Goal: Information Seeking & Learning: Check status

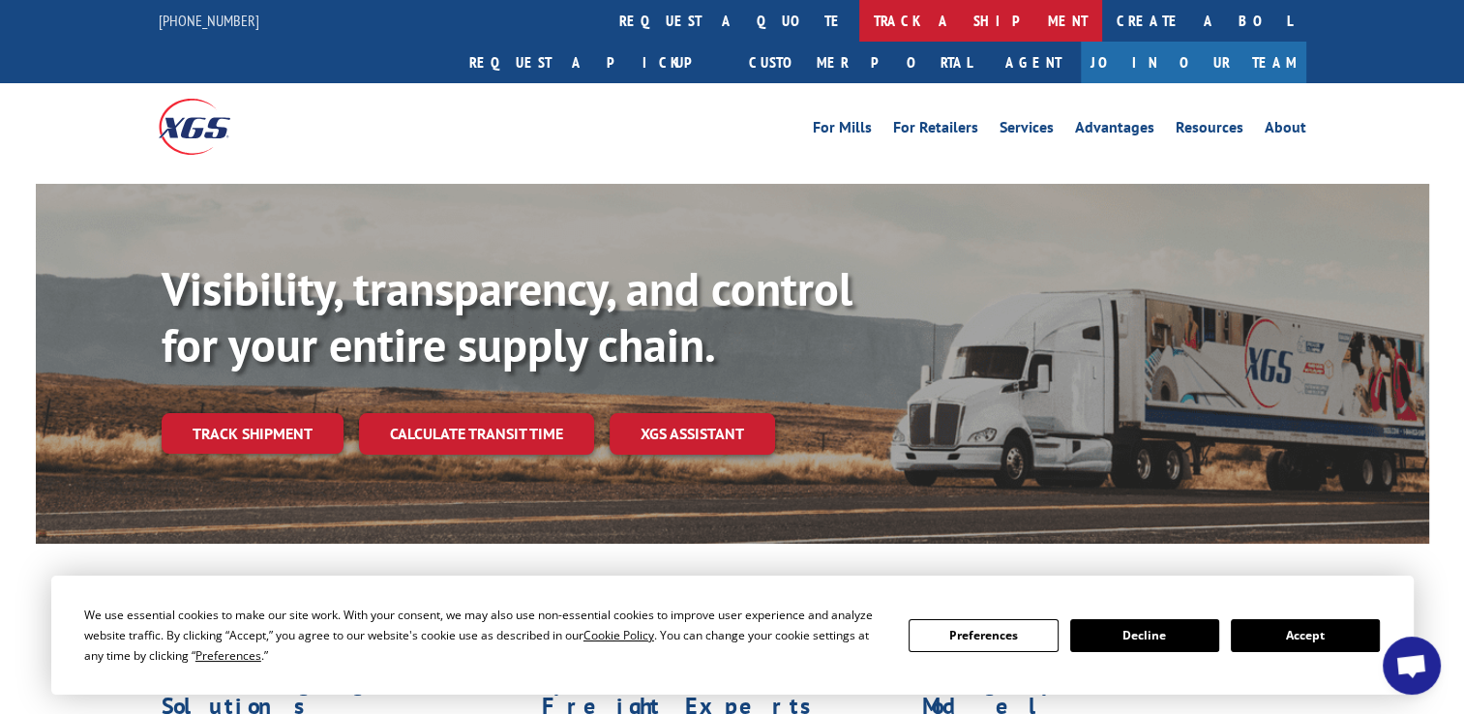
click at [859, 24] on link "track a shipment" at bounding box center [980, 21] width 243 height 42
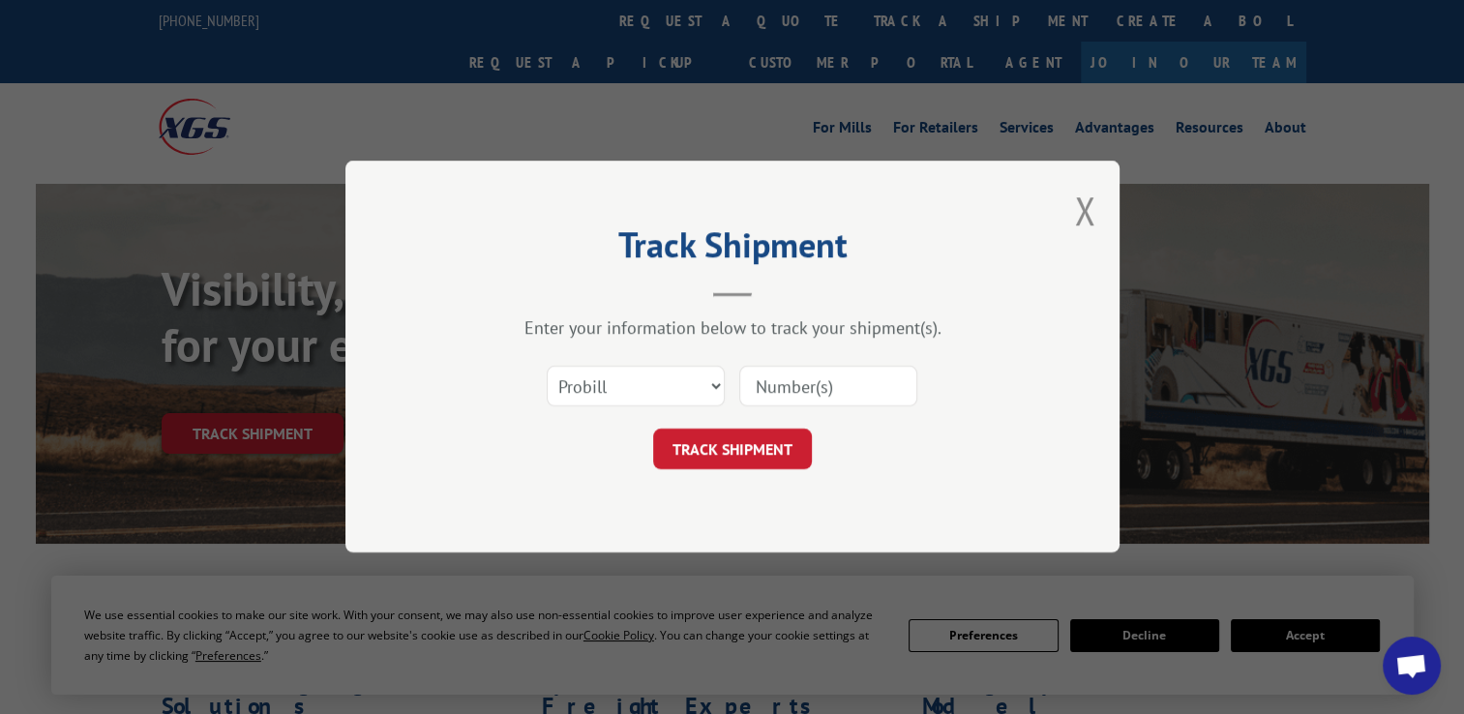
click at [767, 389] on input at bounding box center [828, 387] width 178 height 41
type input "77967"
click at [763, 440] on button "TRACK SHIPMENT" at bounding box center [732, 450] width 159 height 41
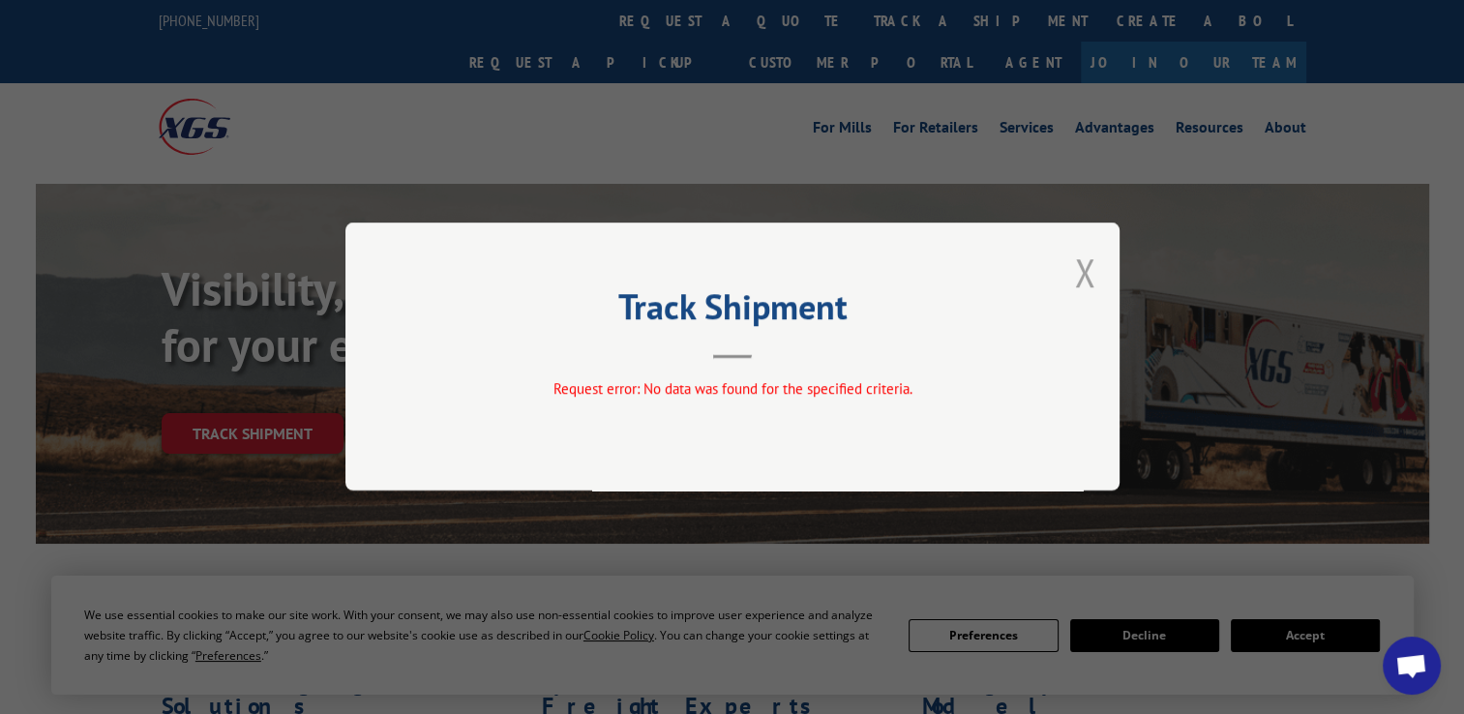
click at [1089, 277] on button "Close modal" at bounding box center [1084, 272] width 21 height 51
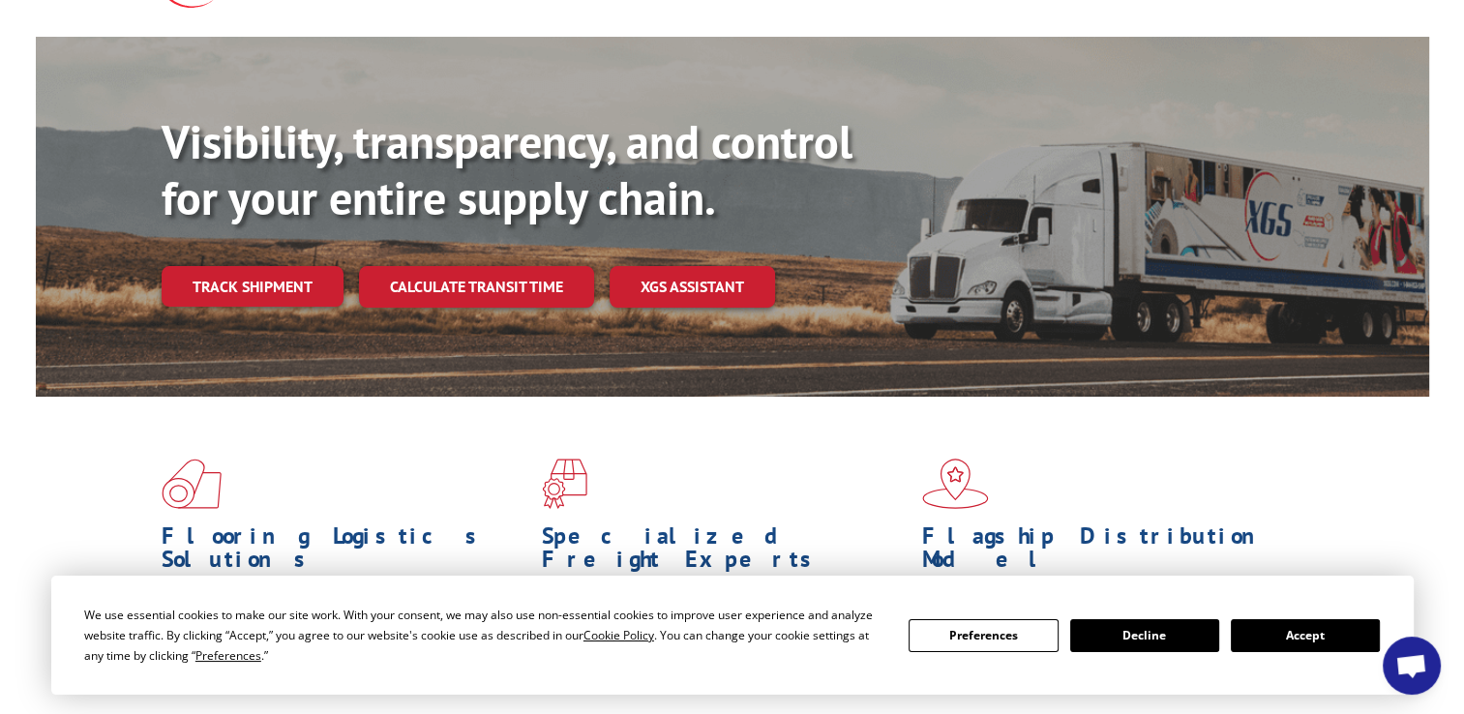
scroll to position [194, 0]
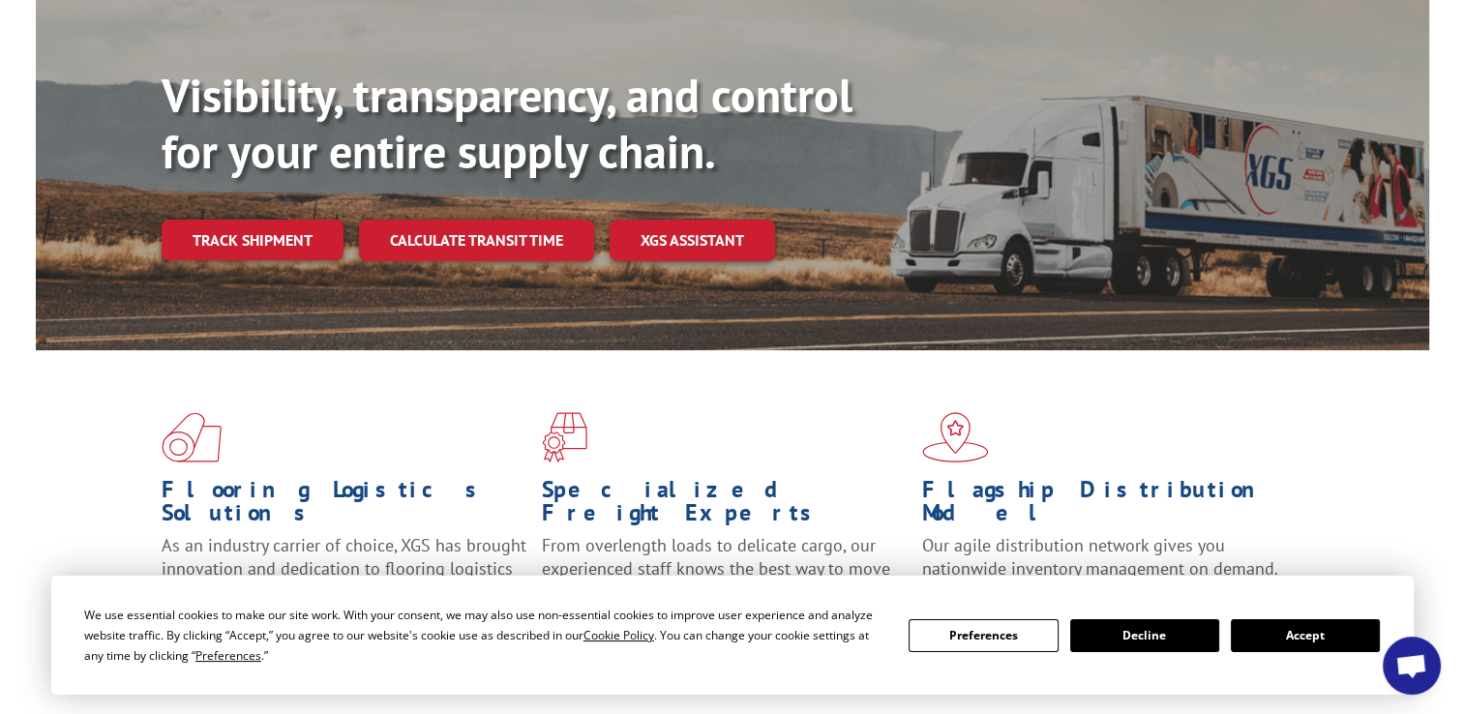
click at [1090, 629] on button "Accept" at bounding box center [1305, 635] width 149 height 33
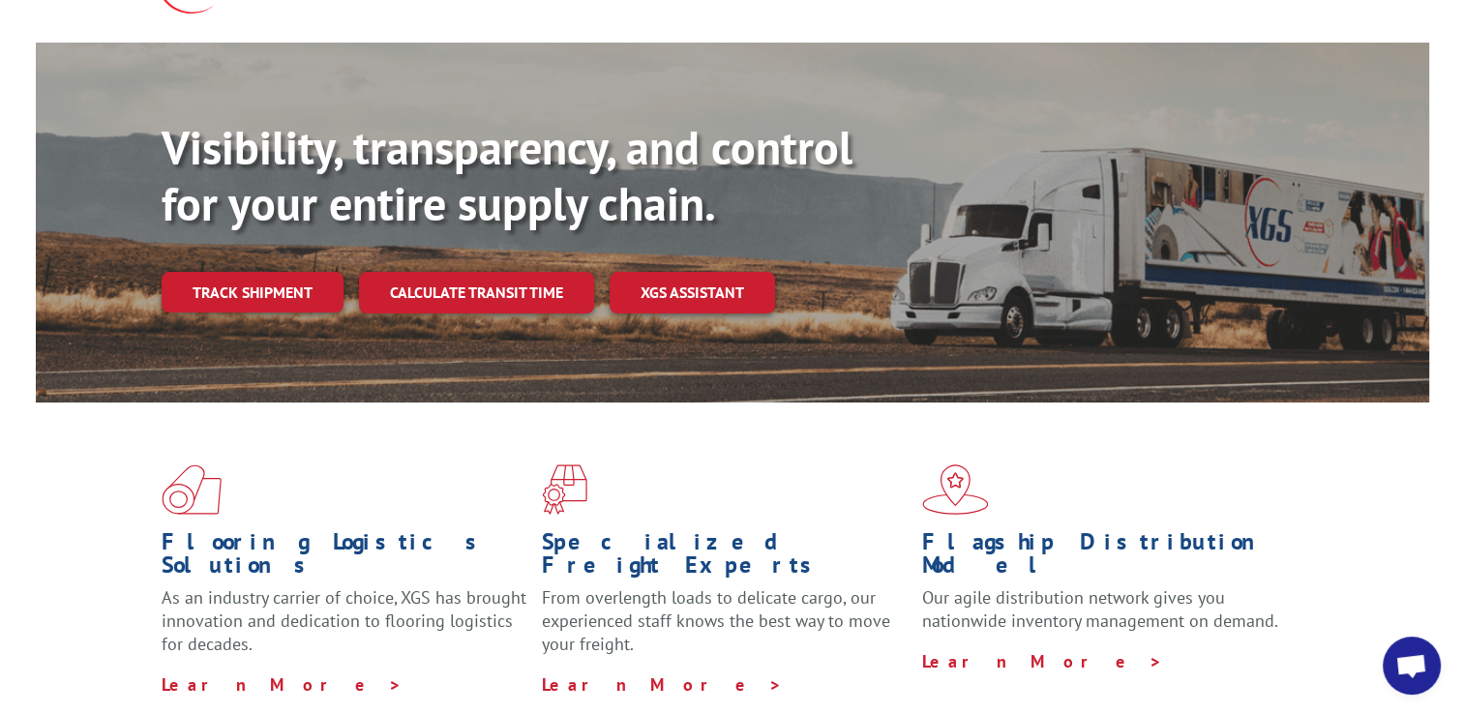
scroll to position [0, 0]
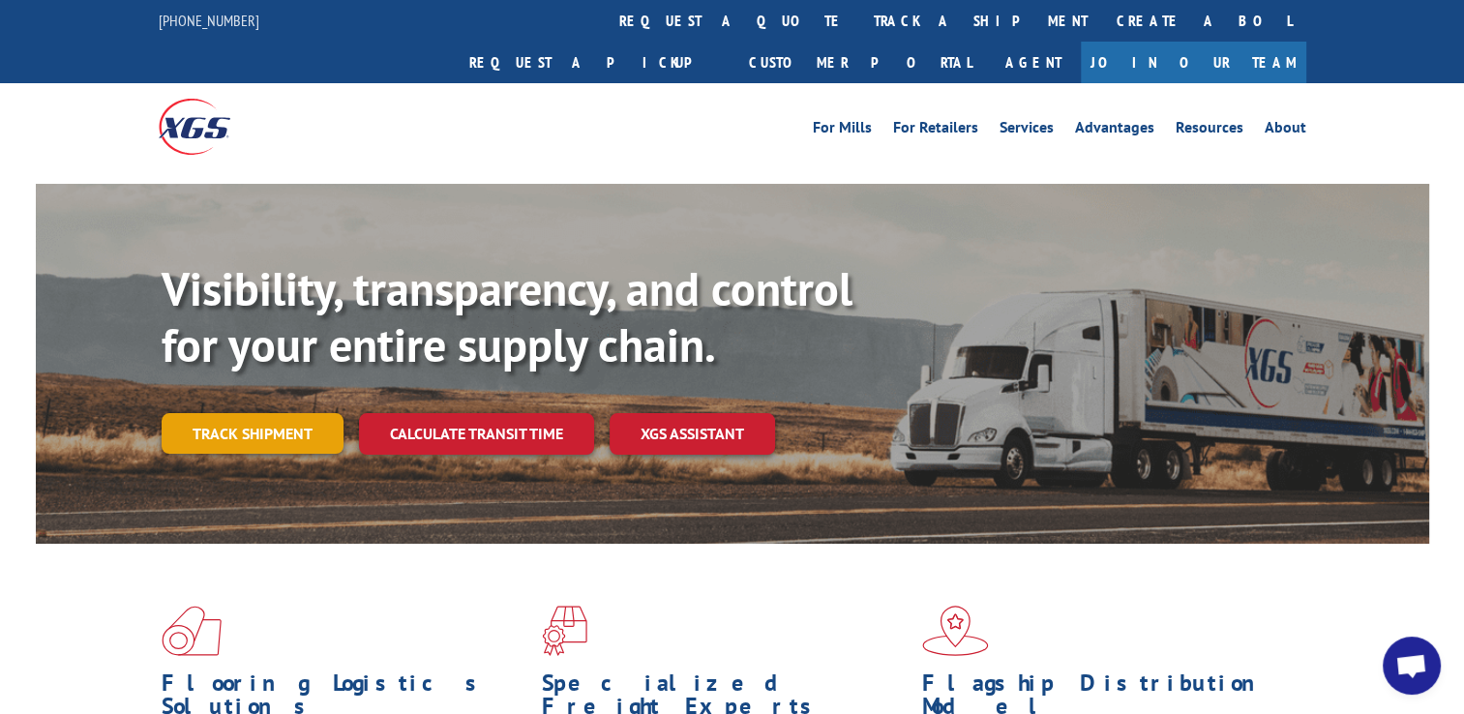
click at [254, 413] on link "Track shipment" at bounding box center [253, 433] width 182 height 41
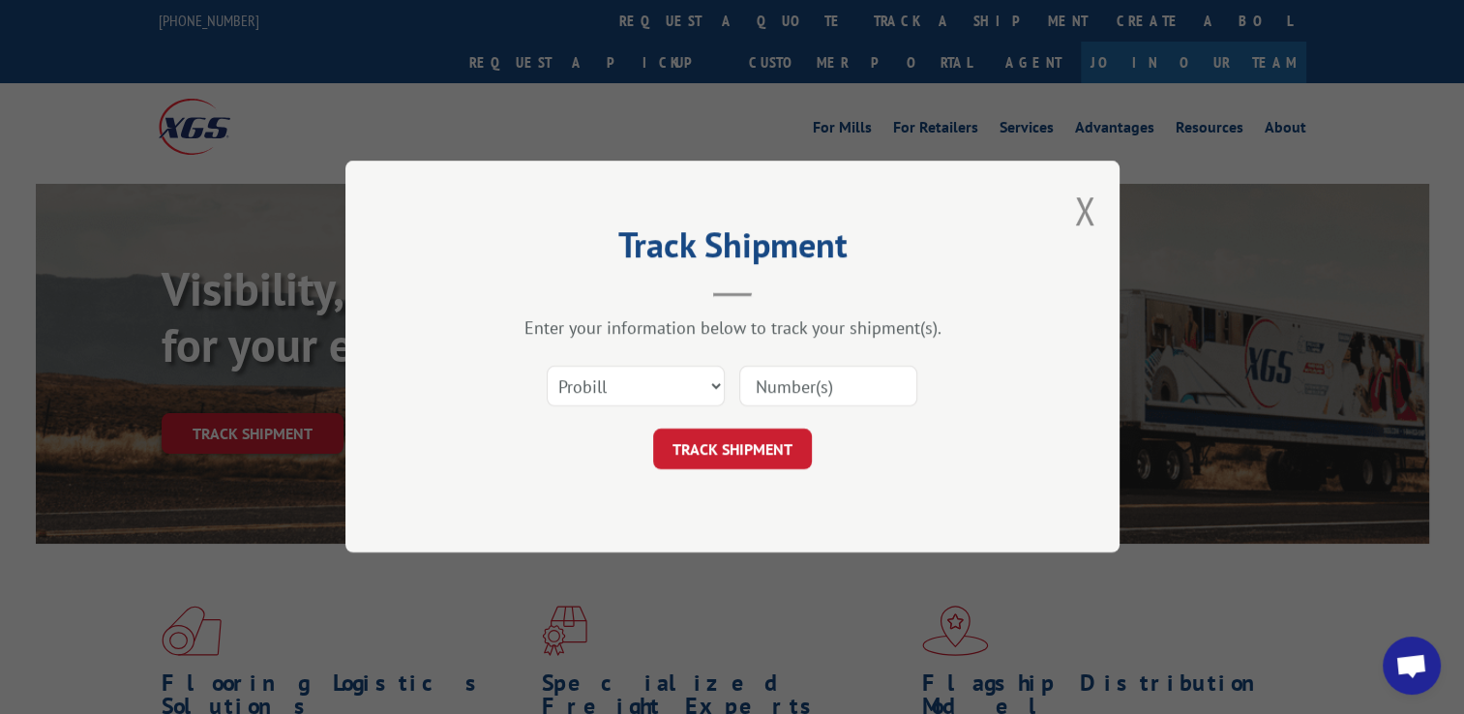
click at [777, 387] on input at bounding box center [828, 387] width 178 height 41
type input "16900857"
click at [749, 447] on button "TRACK SHIPMENT" at bounding box center [732, 450] width 159 height 41
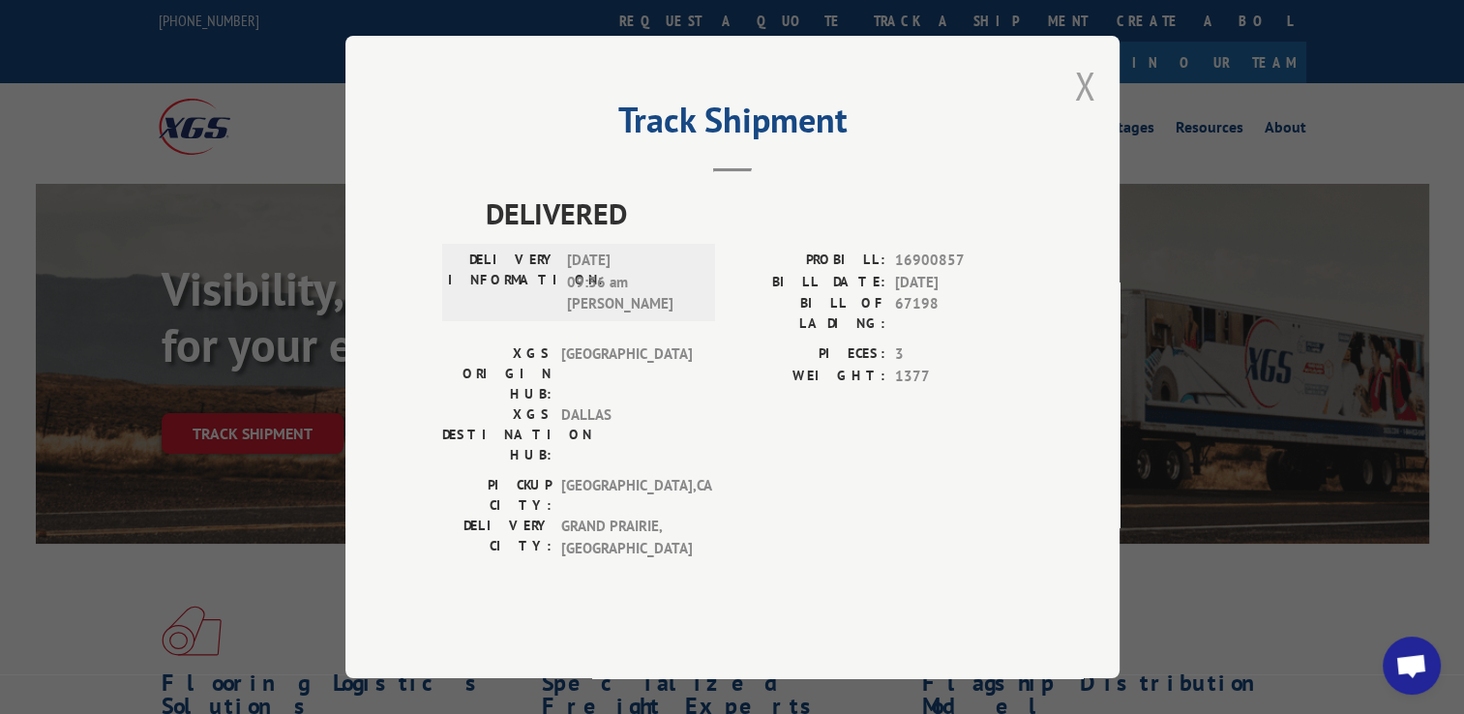
click at [1076, 111] on button "Close modal" at bounding box center [1084, 85] width 21 height 51
